Goal: Task Accomplishment & Management: Use online tool/utility

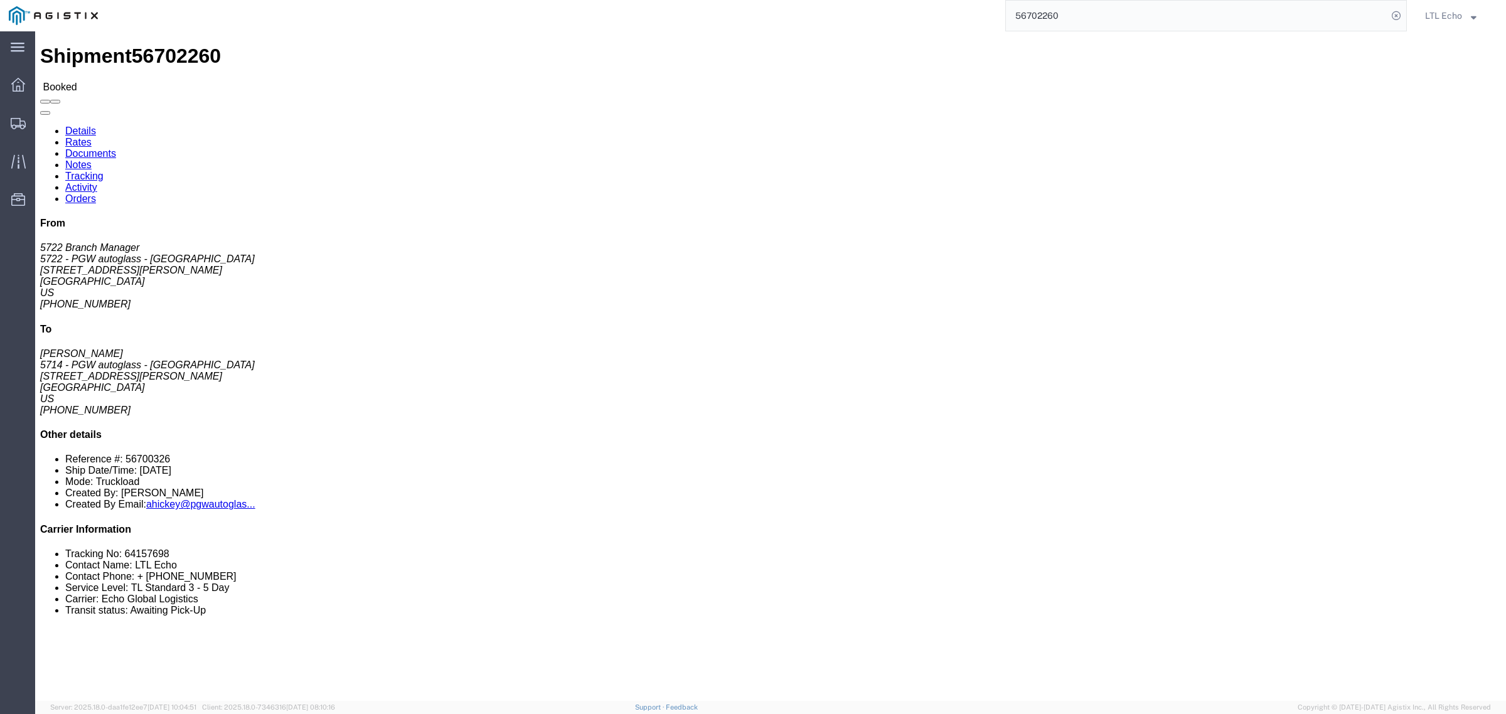
scroll to position [235, 0]
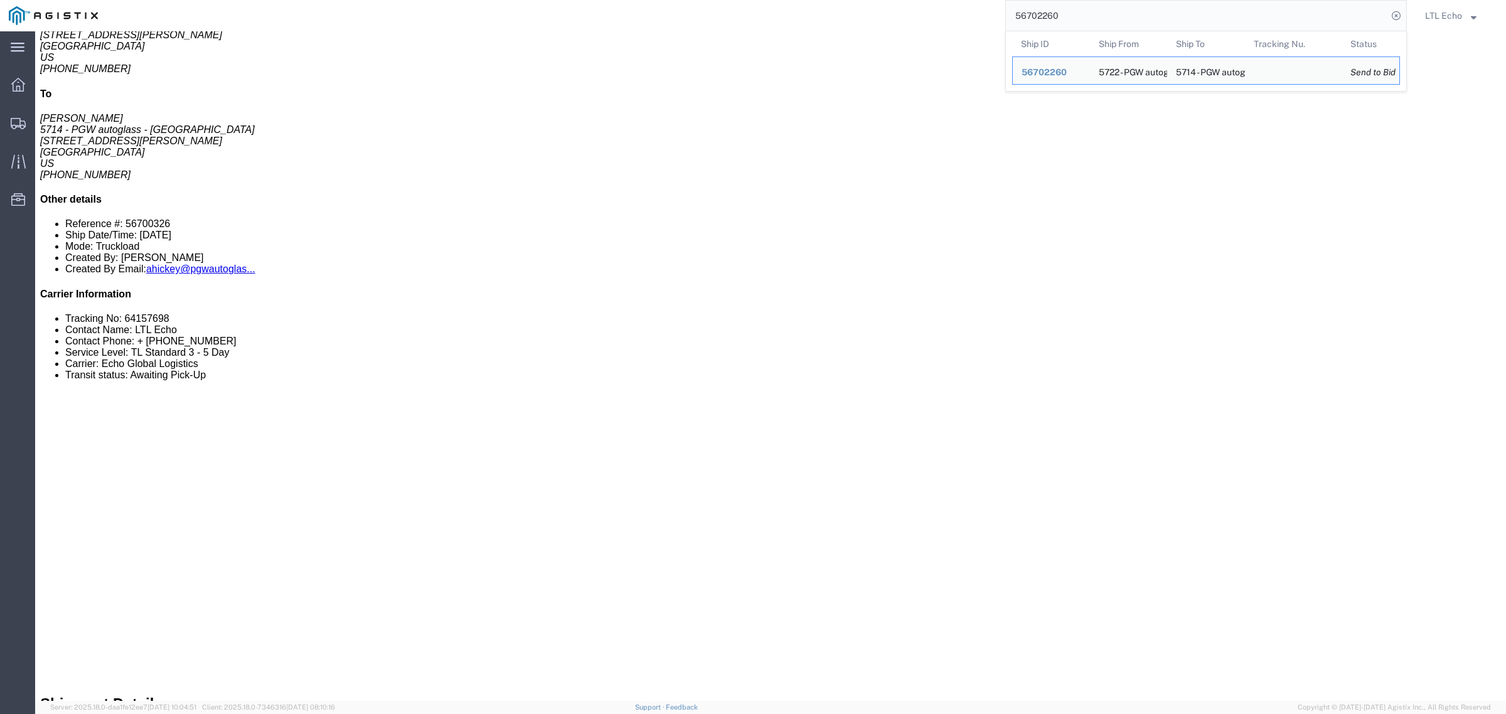
drag, startPoint x: 1081, startPoint y: 8, endPoint x: 809, endPoint y: 20, distance: 272.0
click at [820, 18] on div "56702260 Ship ID Ship From Ship To Tracking Nu. Status Ship ID 56702260 Ship Fr…" at bounding box center [757, 15] width 1300 height 31
paste input "0326"
click div "1 Pallet(s) Standard (Not Stackable) Total weight: 450.00 LBS Carton count: 0 D…"
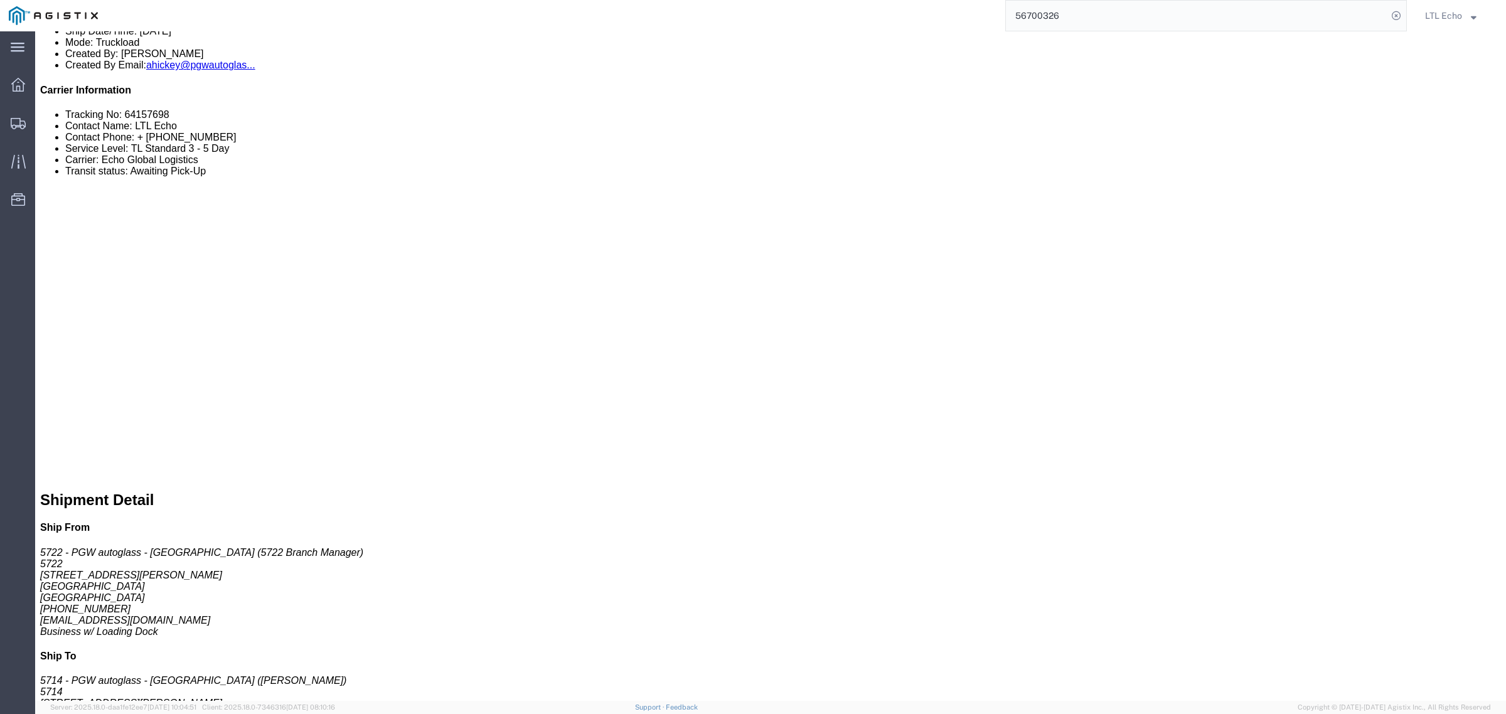
scroll to position [392, 0]
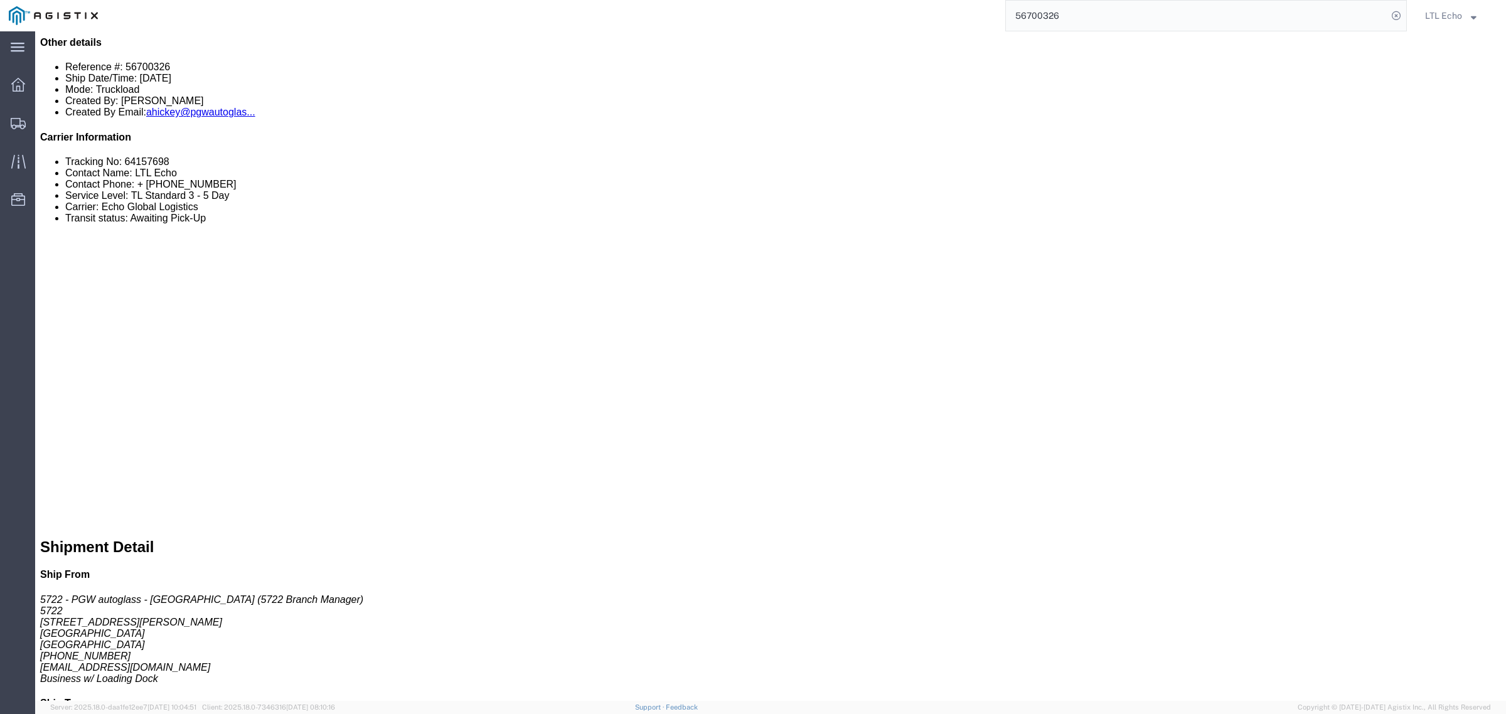
drag, startPoint x: 198, startPoint y: 225, endPoint x: 100, endPoint y: 225, distance: 98.5
click p "Cost Center: 5714 Freight In Cost Center Number: 5714-3600-50180-0000"
copy b "5714-3600-50180-0000"
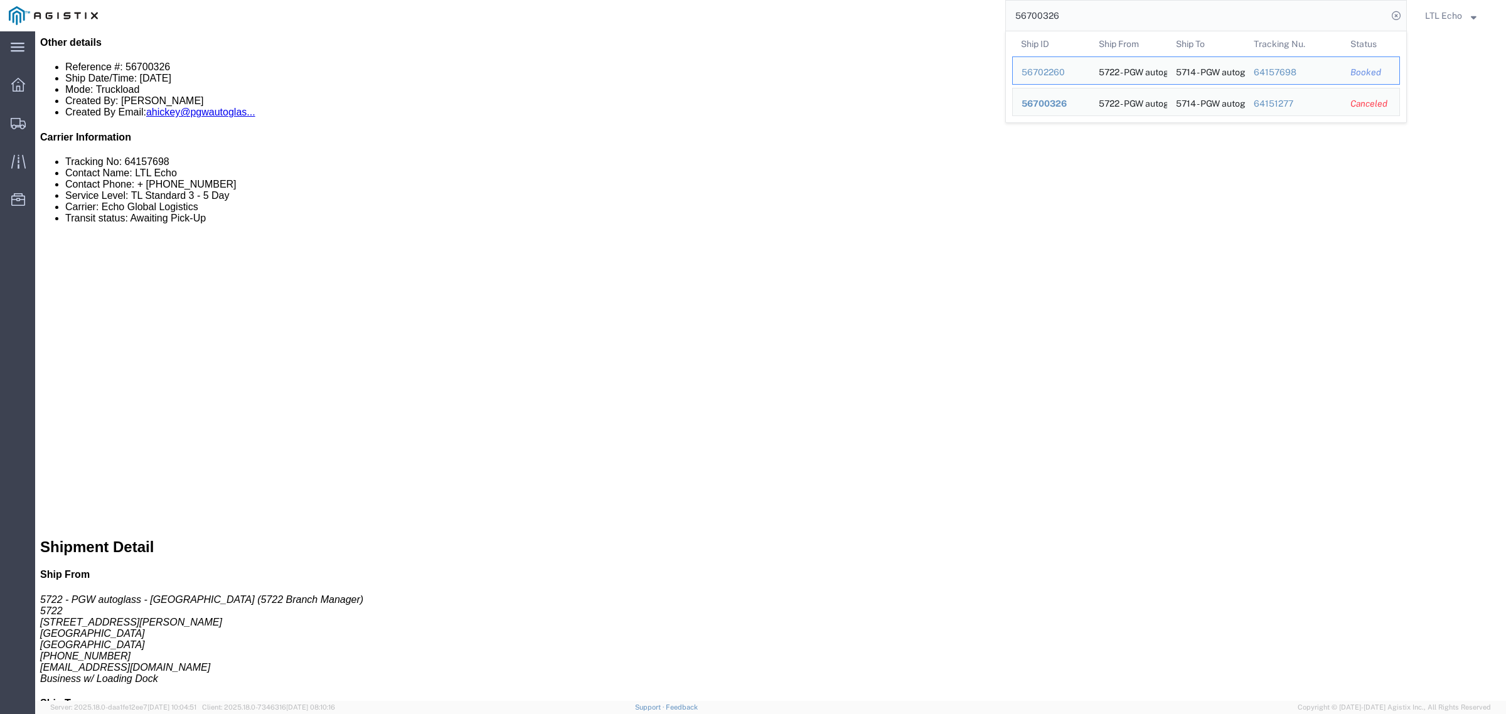
drag, startPoint x: 1079, startPoint y: 18, endPoint x: 868, endPoint y: 27, distance: 211.6
click at [868, 27] on div "56700326 Ship ID Ship From Ship To Tracking Nu. Status Ship ID 56702260 Ship Fr…" at bounding box center [757, 15] width 1300 height 31
paste input "391"
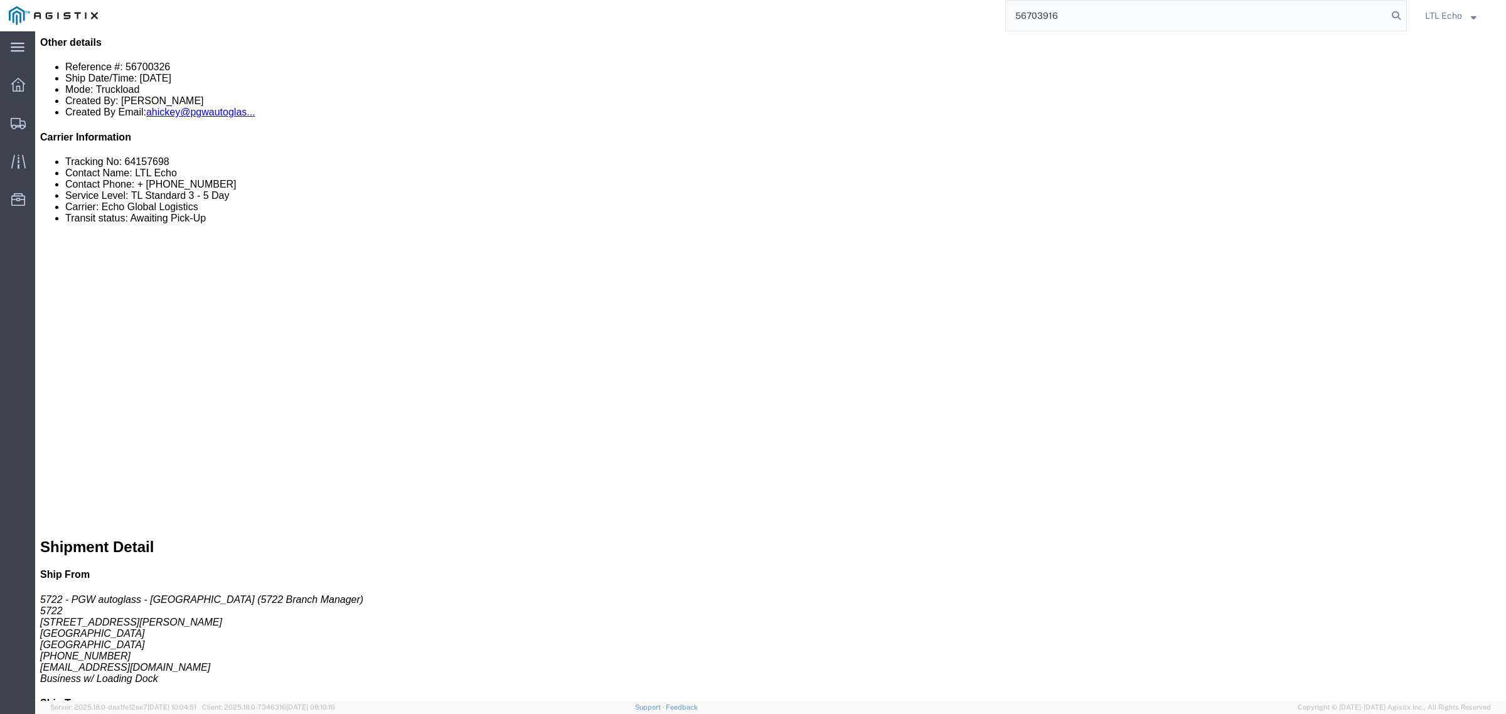
type input "56703916"
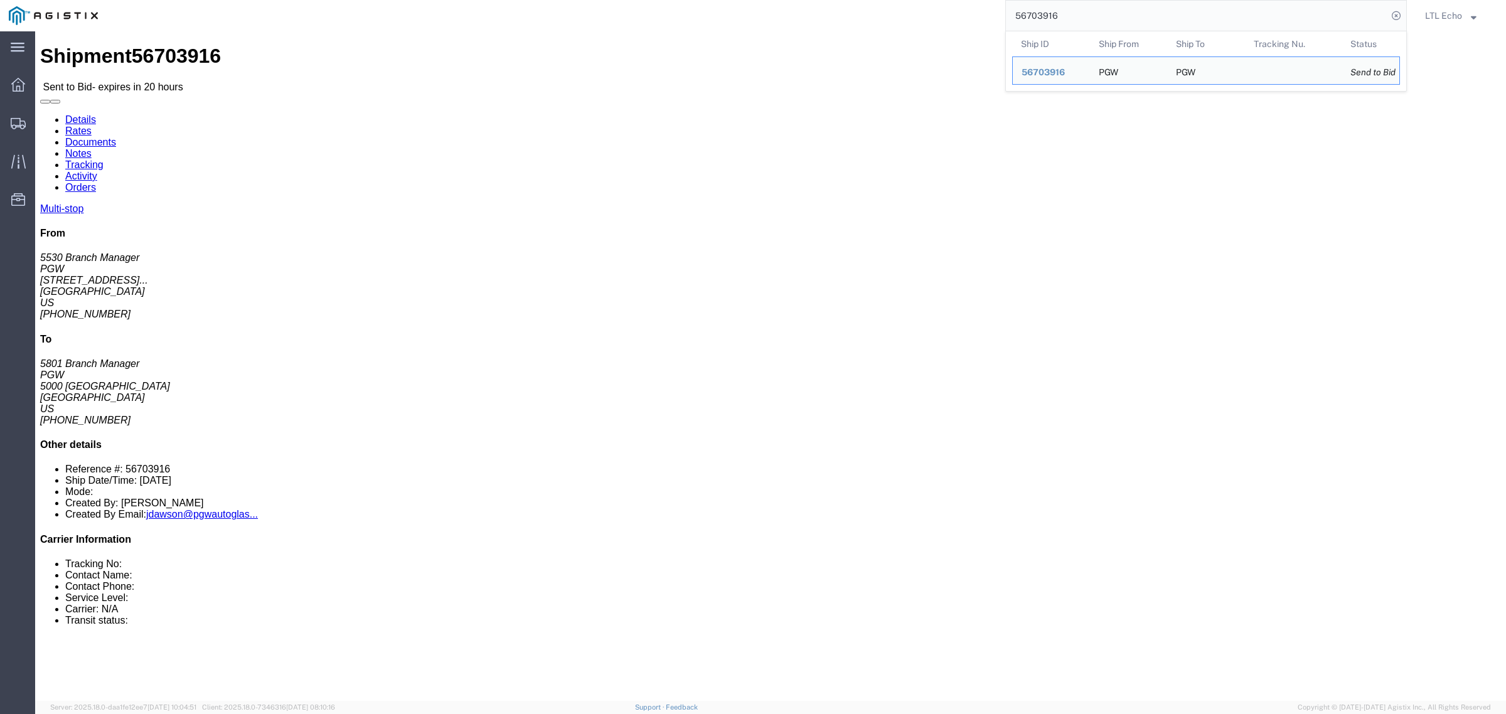
click address "PGW (5530 Branch Manager) [STREET_ADDRESS]. [GEOGRAPHIC_DATA] [GEOGRAPHIC_DATA]…"
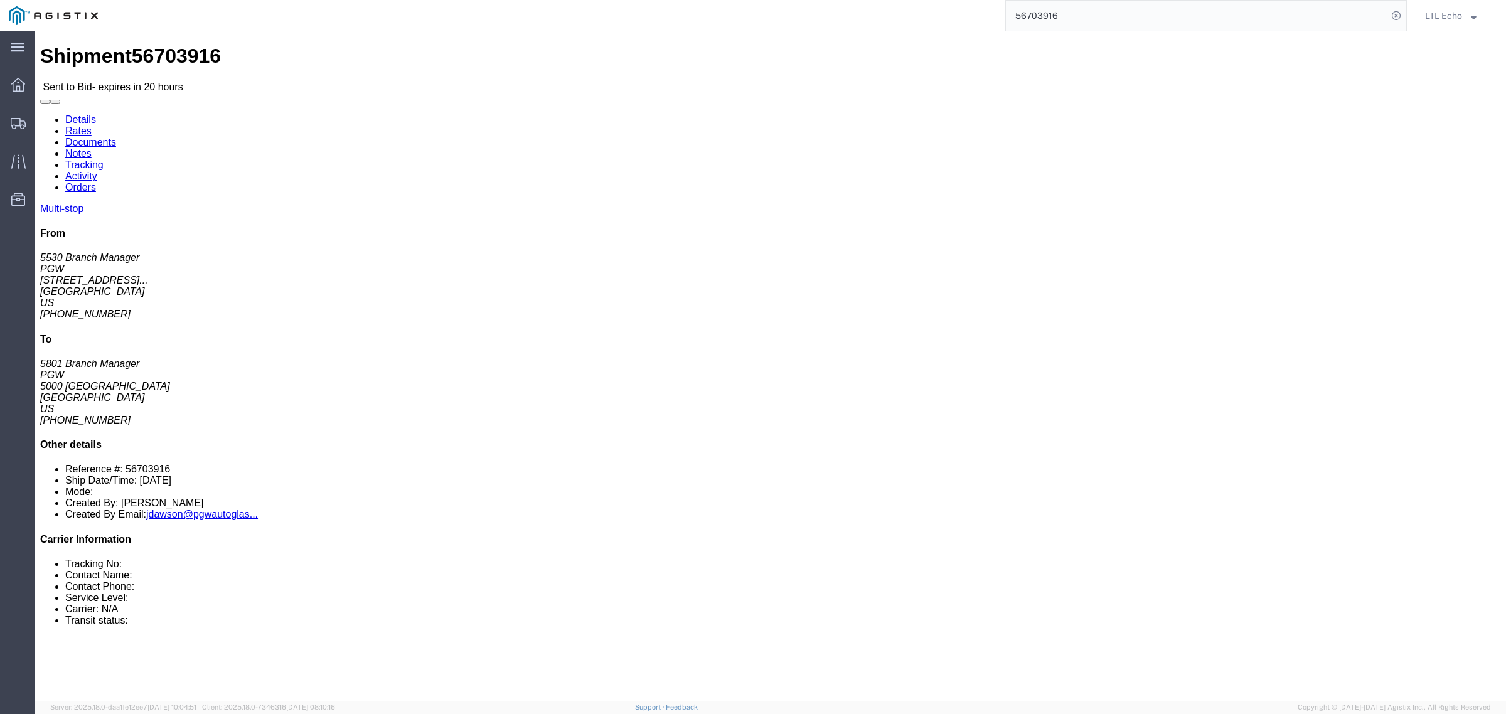
click address "PGW (5530 Branch Manager) [STREET_ADDRESS]. [GEOGRAPHIC_DATA] [GEOGRAPHIC_DATA]…"
click address "PGW (5801 Branch Manager) [STREET_ADDRESS] [PHONE_NUMBER] [EMAIL_ADDRESS][DOMAI…"
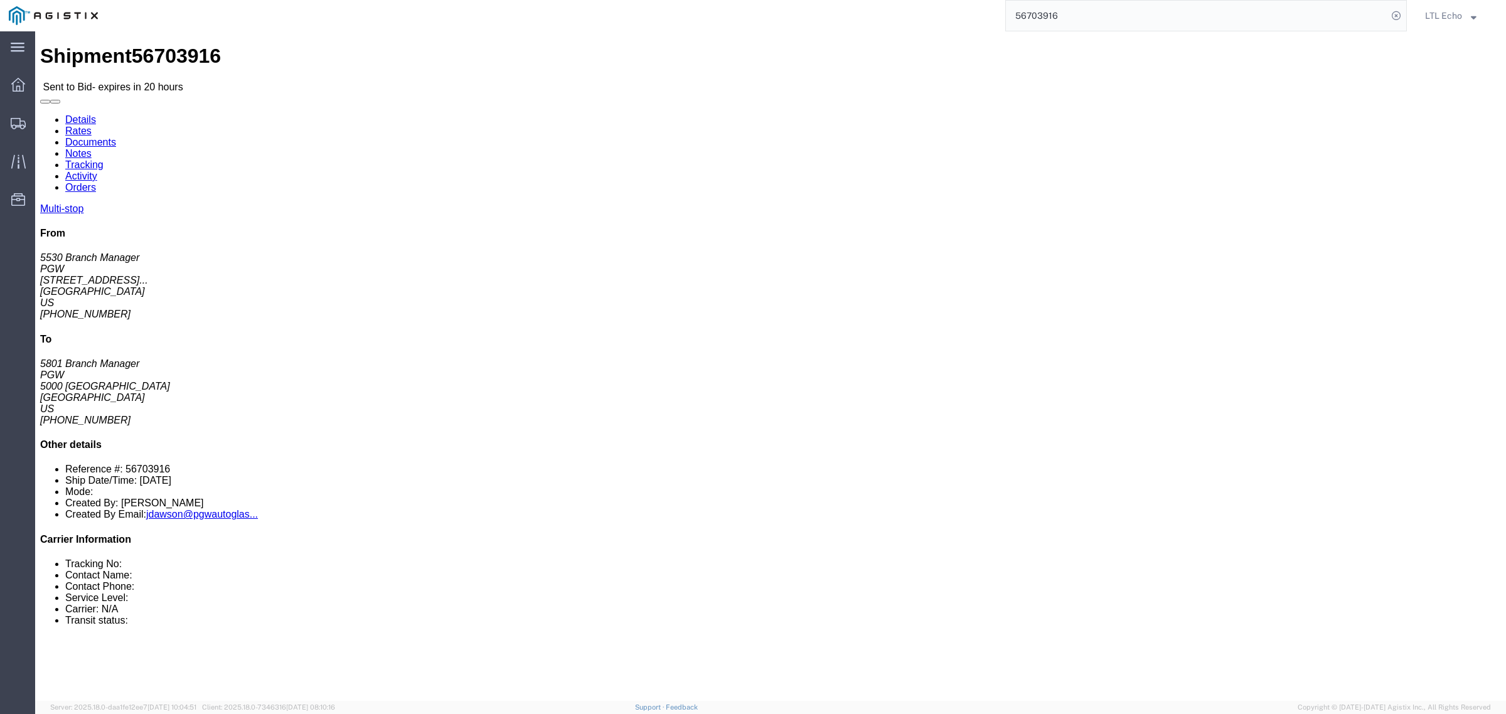
click address "PGW (5801 Branch Manager) [STREET_ADDRESS] [PHONE_NUMBER] [EMAIL_ADDRESS][DOMAI…"
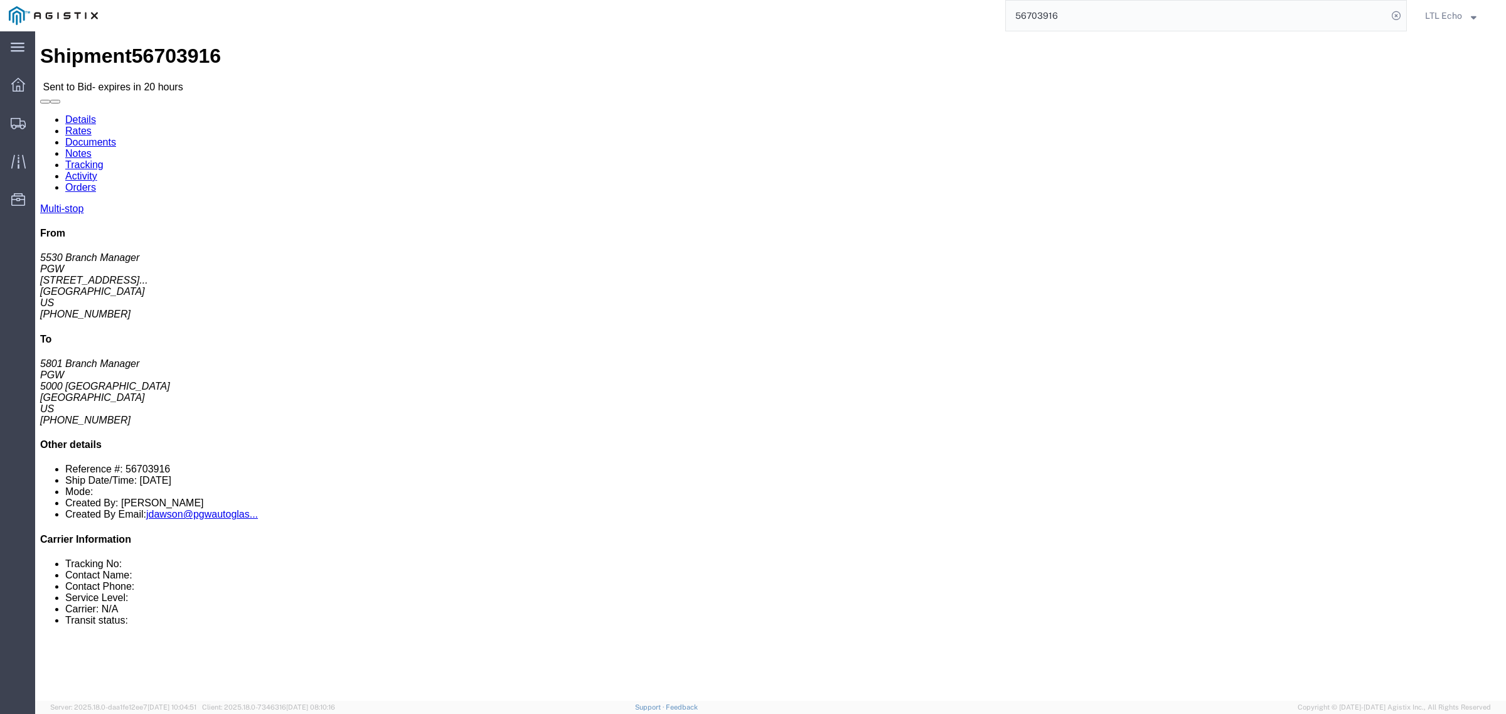
copy address "76115"
click link "Notes"
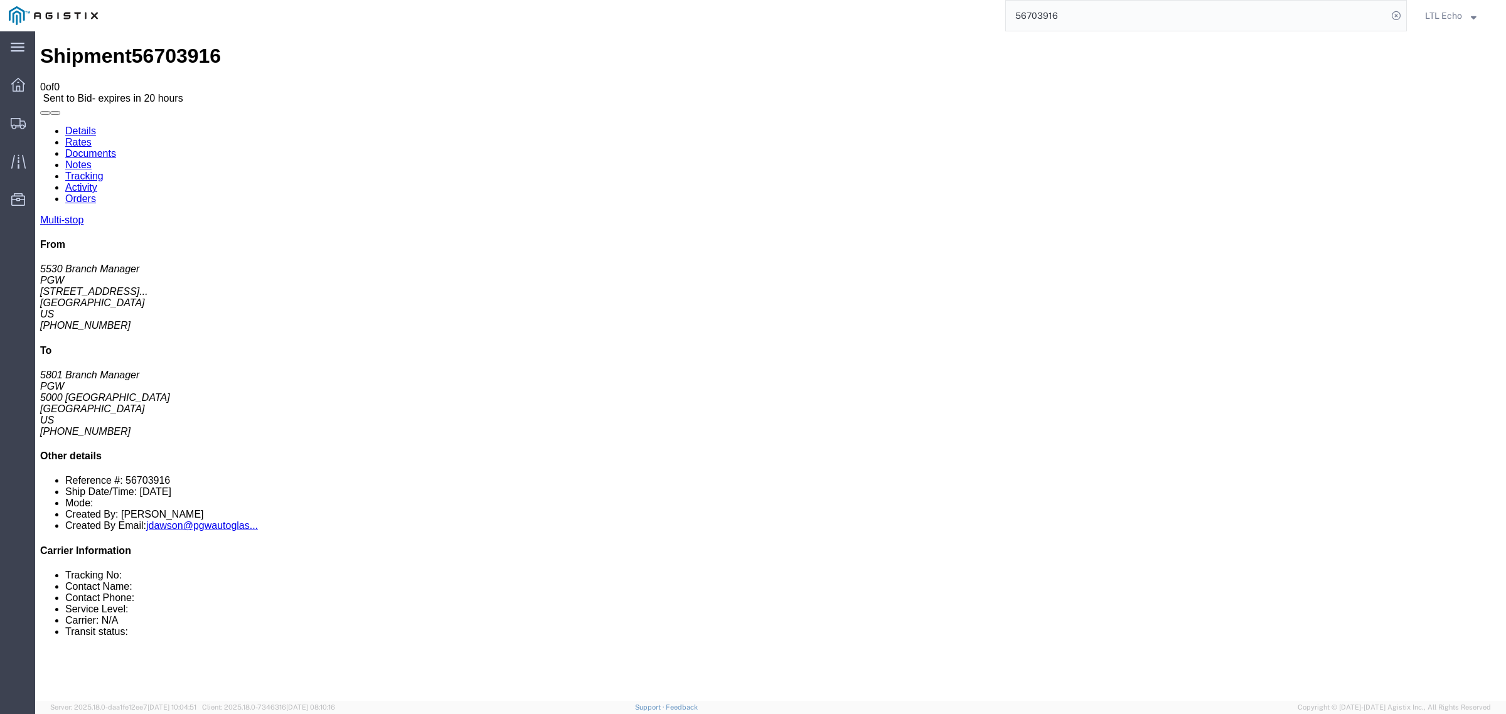
click at [86, 125] on link "Details" at bounding box center [80, 130] width 31 height 11
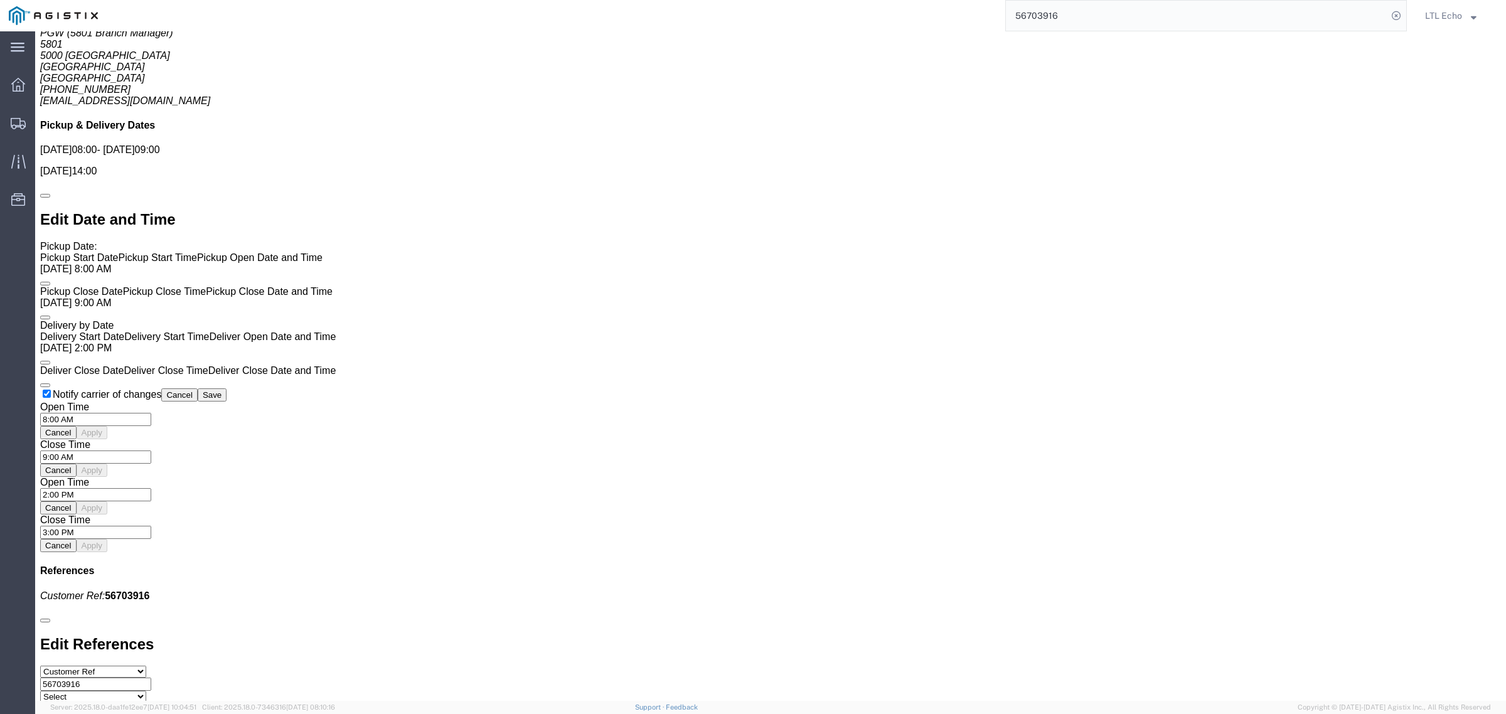
scroll to position [1097, 0]
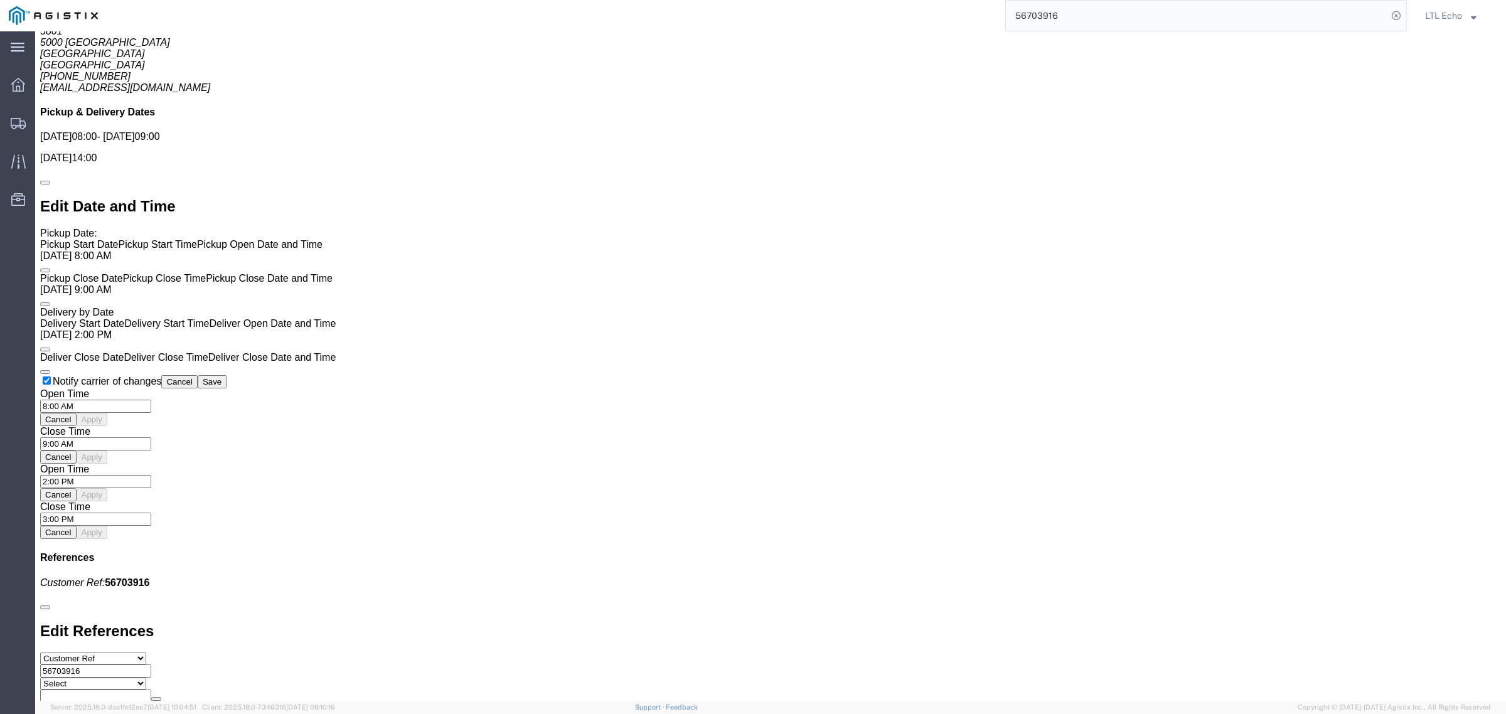
click link "Enter / Modify Bid"
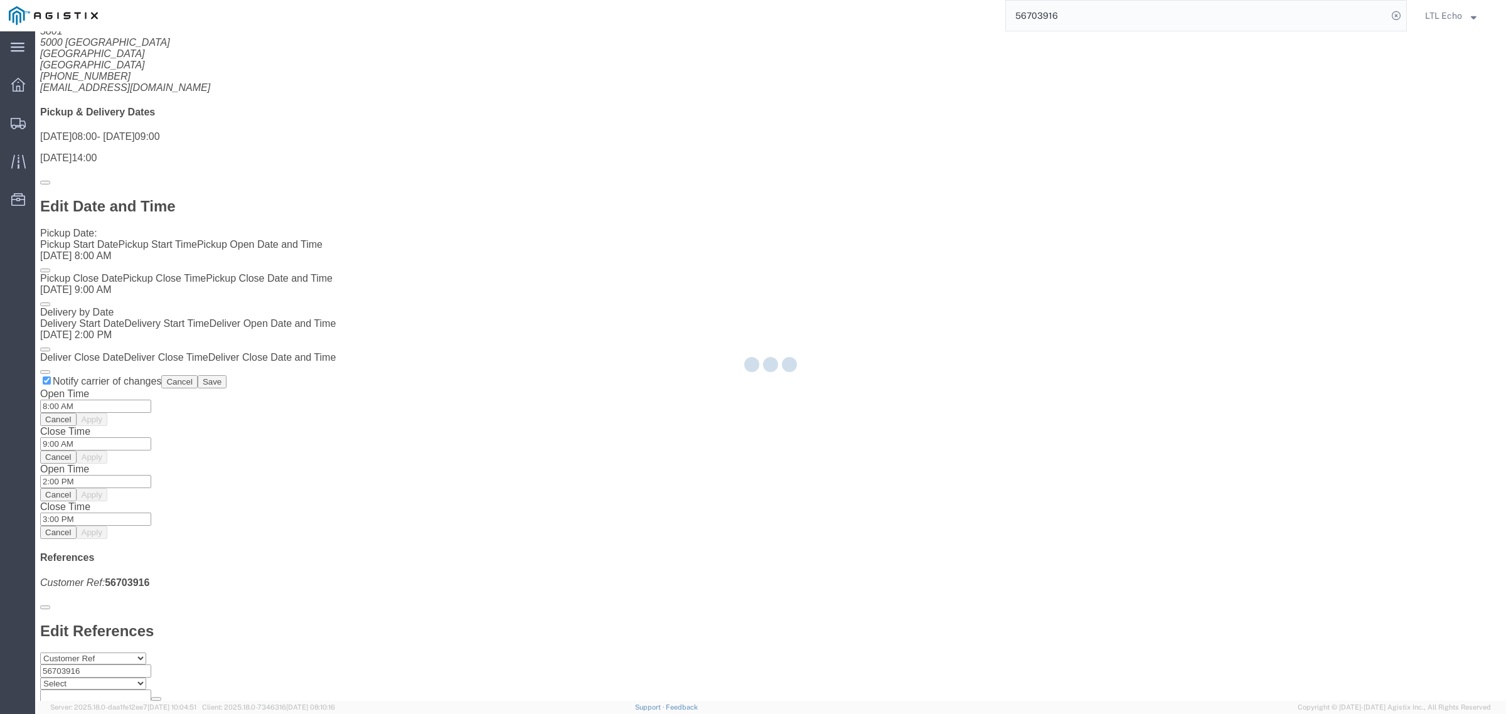
select select "4622"
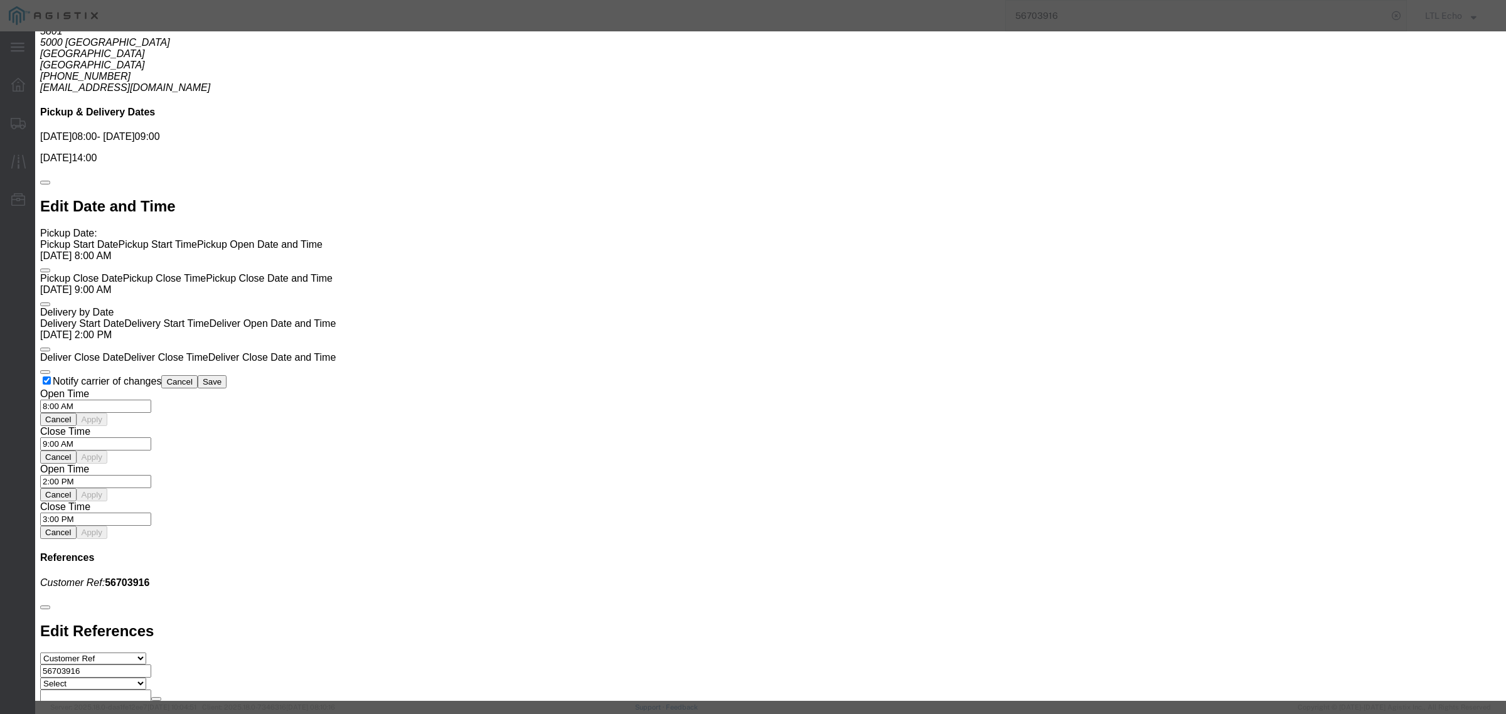
click select "Select Guaranteed Next Day LTL Standard 3-5 Day Rail TL Standard 3 - 5 Day"
select select "13989"
click select "Select Guaranteed Next Day LTL Standard 3-5 Day Rail TL Standard 3 - 5 Day"
click input "text"
type input "56703916"
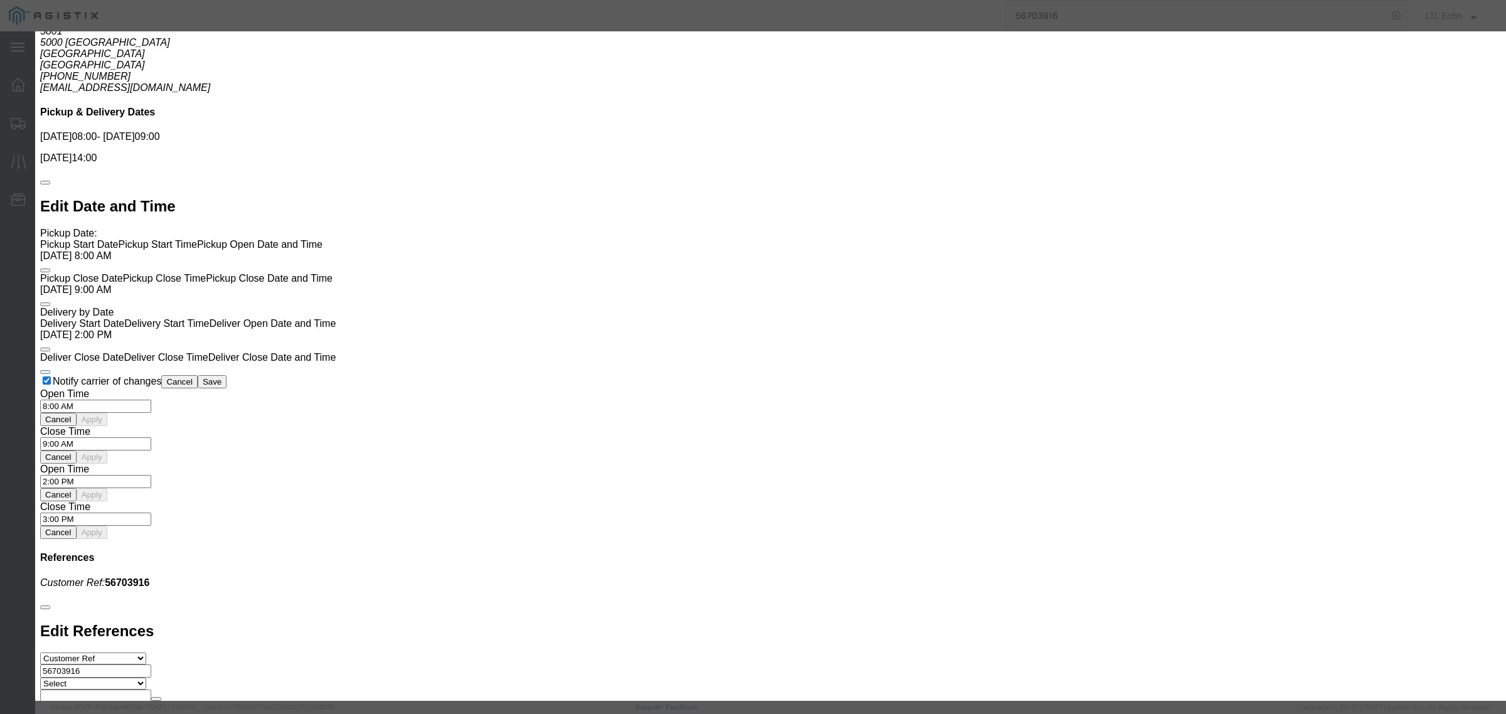
click input "number"
type input "1600"
click button "Submit"
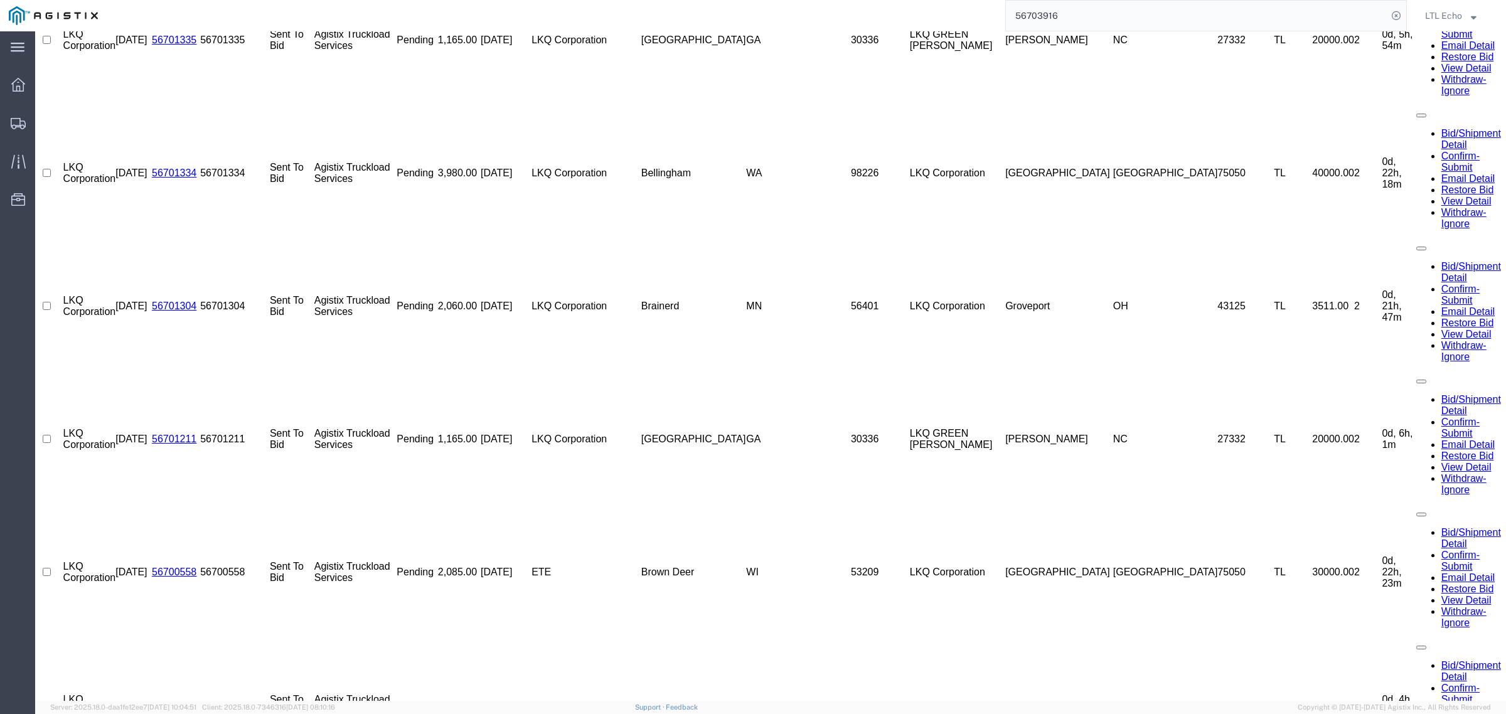
scroll to position [0, 0]
